Goal: Check status: Check status

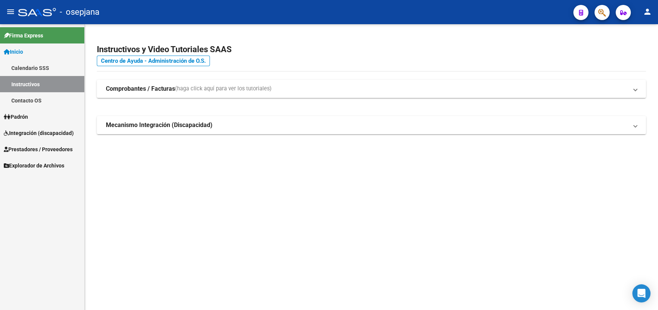
click at [26, 132] on span "Integración (discapacidad)" at bounding box center [39, 133] width 70 height 8
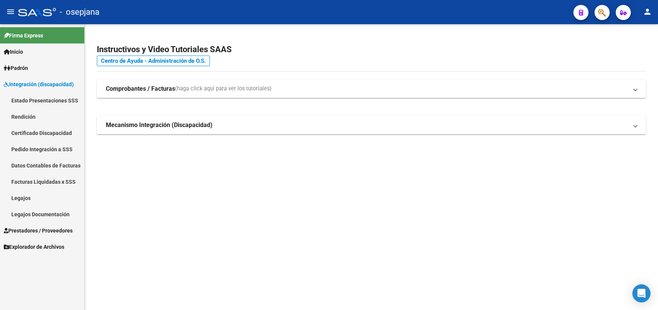
click at [20, 201] on link "Legajos" at bounding box center [42, 198] width 84 height 16
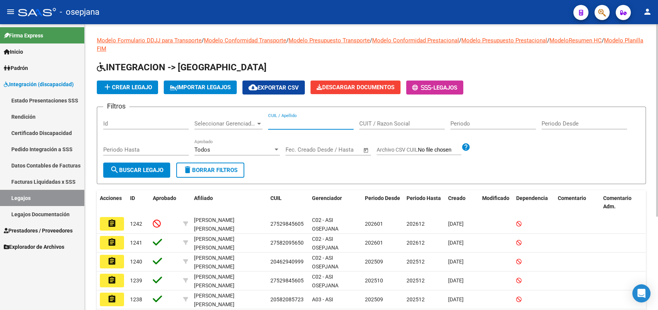
click at [307, 124] on input "CUIL / Apellido" at bounding box center [310, 123] width 85 height 7
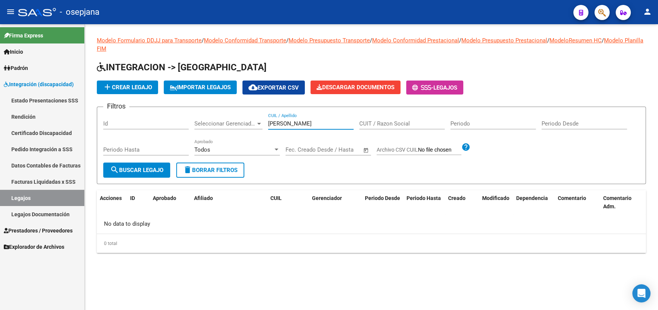
drag, startPoint x: 292, startPoint y: 123, endPoint x: 329, endPoint y: 130, distance: 37.7
click at [329, 130] on div "[PERSON_NAME] CUIL / Apellido" at bounding box center [310, 124] width 85 height 23
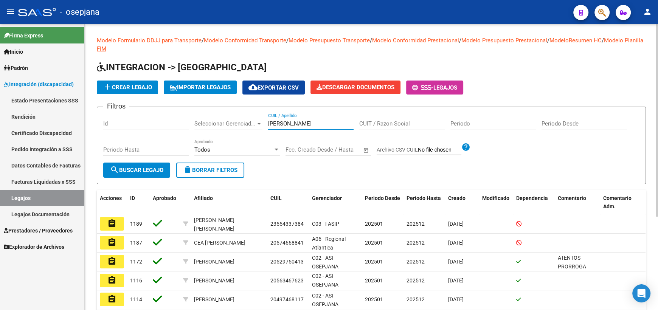
click at [300, 122] on input "[PERSON_NAME]" at bounding box center [310, 123] width 85 height 7
drag, startPoint x: 299, startPoint y: 122, endPoint x: 258, endPoint y: 124, distance: 41.2
click at [258, 124] on div "Filtros Id Seleccionar Gerenciador Seleccionar Gerenciador [PERSON_NAME] CUIL /…" at bounding box center [371, 138] width 536 height 50
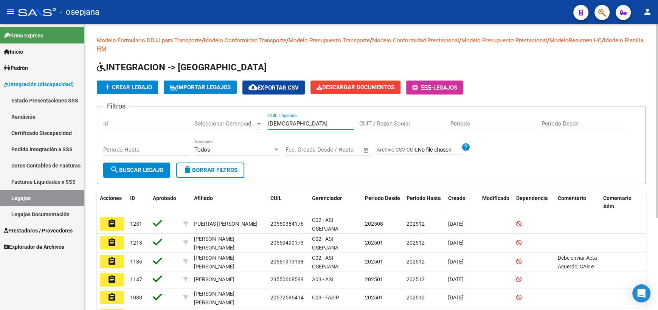
type input "[DEMOGRAPHIC_DATA]"
